Goal: Check status: Check status

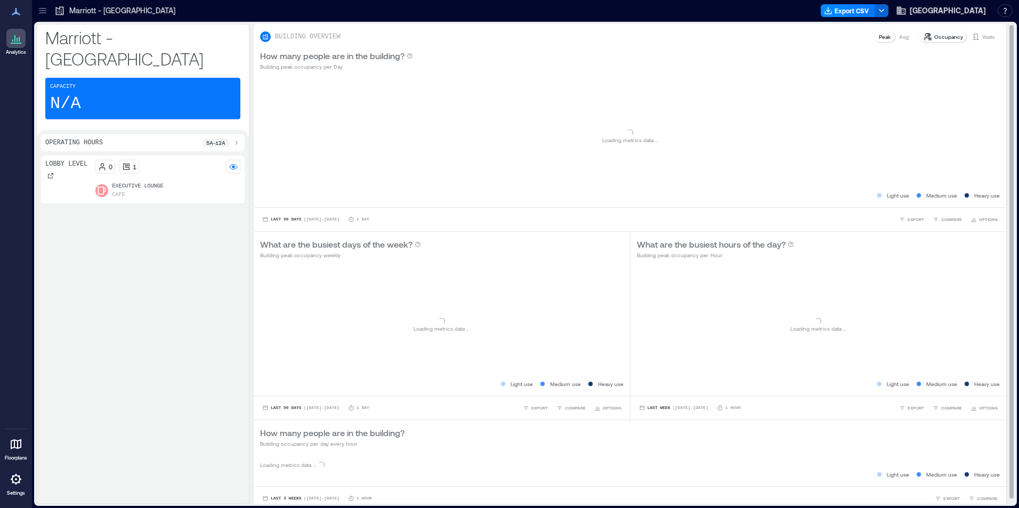
click at [983, 37] on p "Visits" at bounding box center [988, 37] width 12 height 9
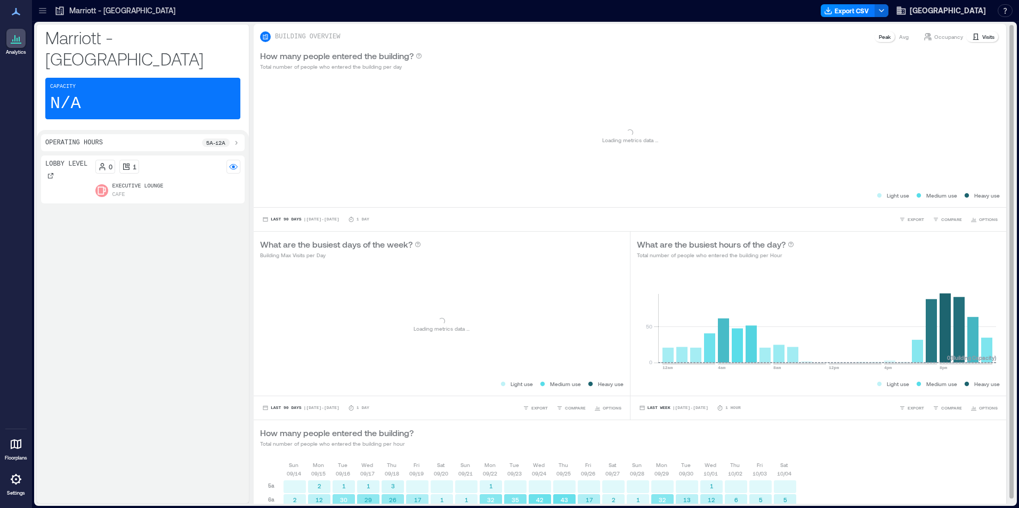
click at [982, 36] on p "Visits" at bounding box center [988, 37] width 12 height 9
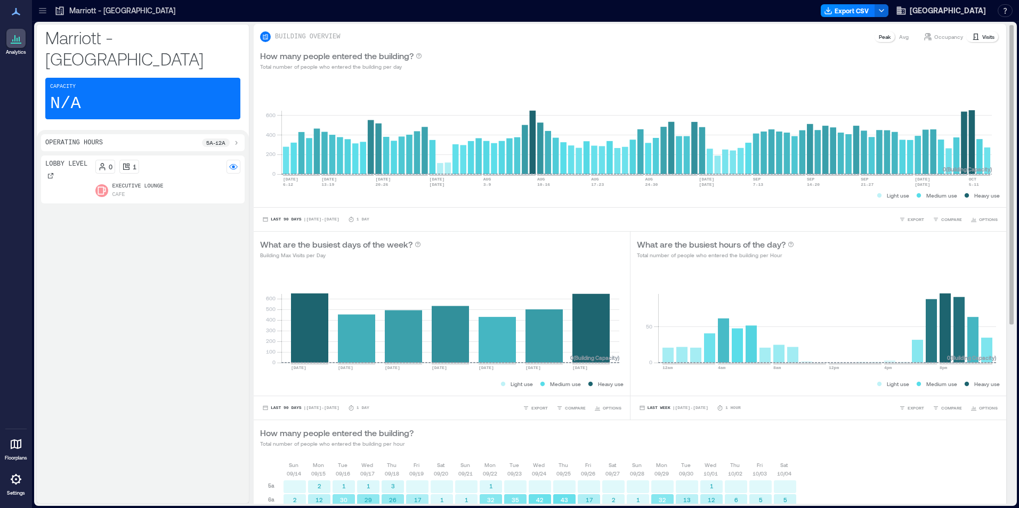
click at [982, 36] on p "Visits" at bounding box center [988, 37] width 12 height 9
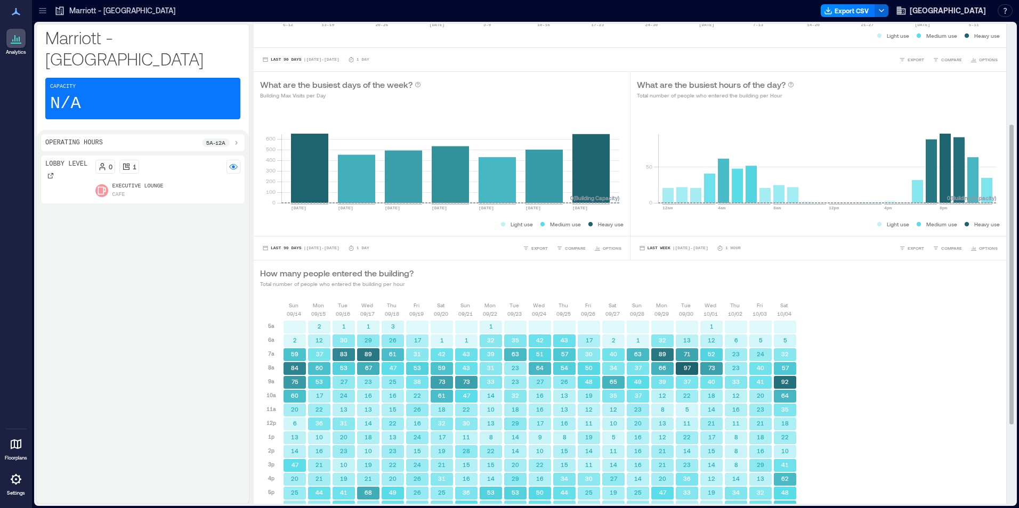
scroll to position [289, 0]
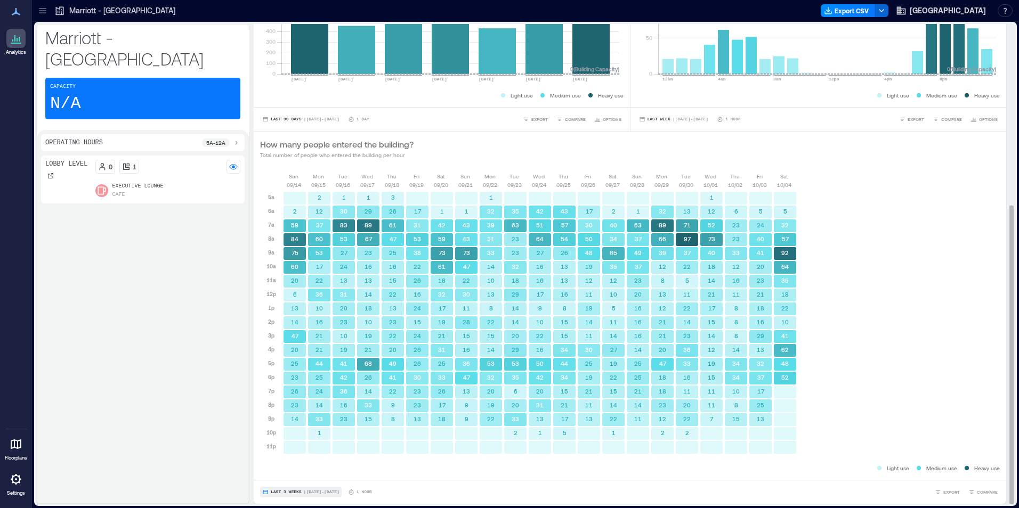
click at [277, 492] on span "Last 3 Weeks" at bounding box center [286, 492] width 31 height 0
click at [281, 472] on span "Custom" at bounding box center [281, 472] width 23 height 7
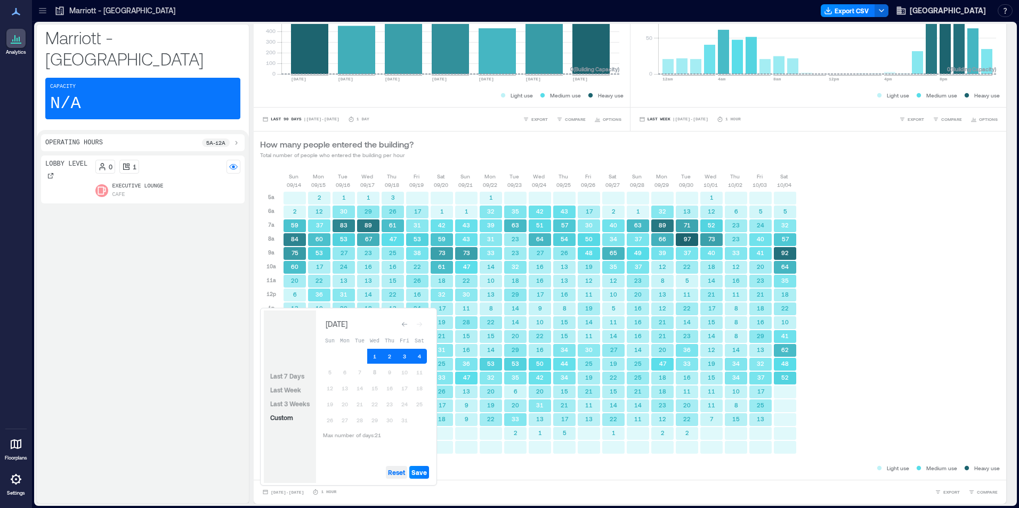
click at [396, 473] on span "Reset" at bounding box center [396, 472] width 17 height 9
click at [377, 376] on button "8" at bounding box center [374, 372] width 15 height 15
click at [356, 372] on button "7" at bounding box center [359, 372] width 15 height 15
click at [416, 471] on span "Save" at bounding box center [418, 472] width 15 height 9
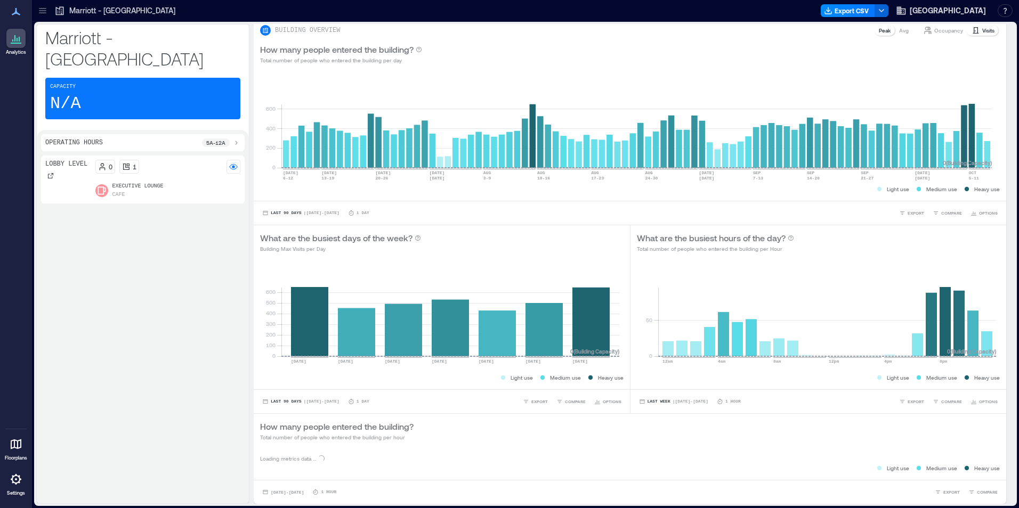
scroll to position [6, 0]
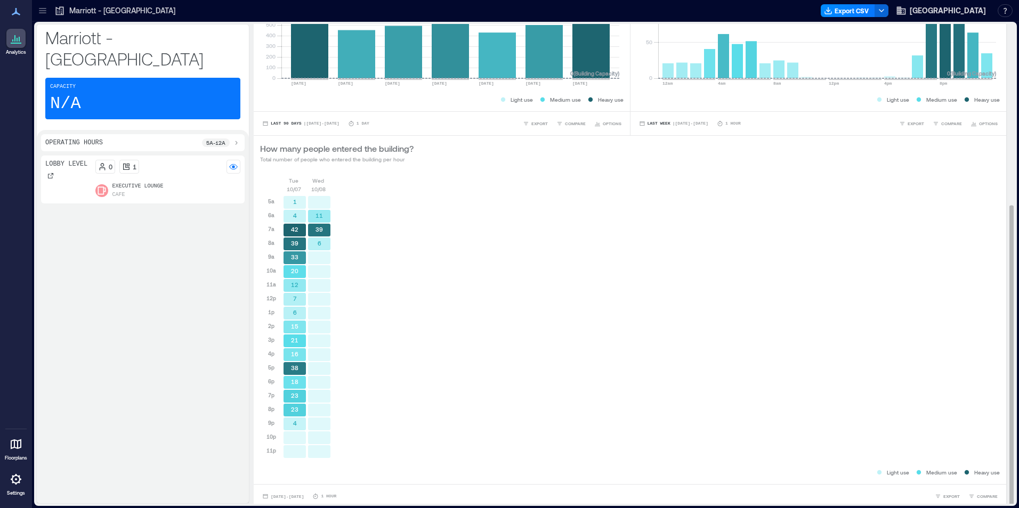
scroll to position [289, 0]
